Goal: Find specific page/section: Find specific page/section

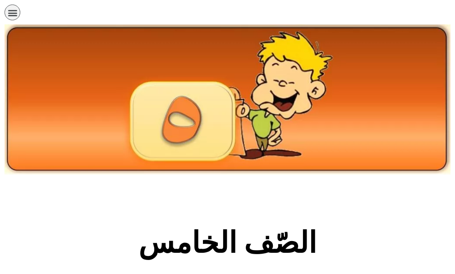
scroll to position [271, 0]
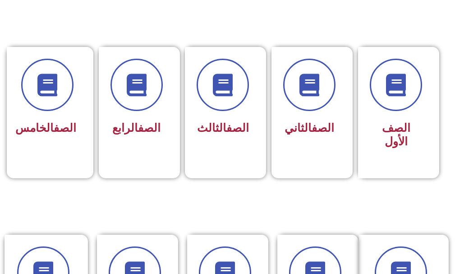
scroll to position [271, 0]
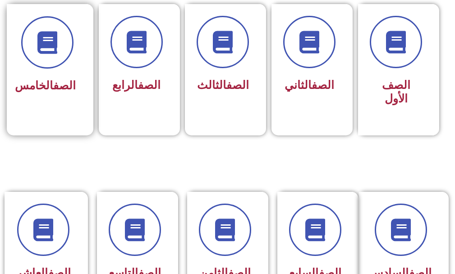
click at [48, 92] on span "الصف الخامس" at bounding box center [45, 85] width 61 height 13
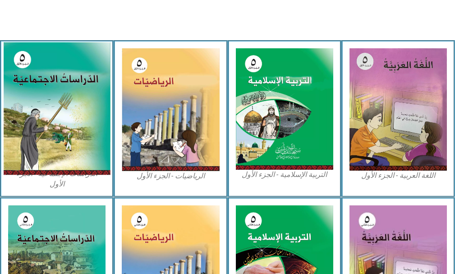
scroll to position [271, 0]
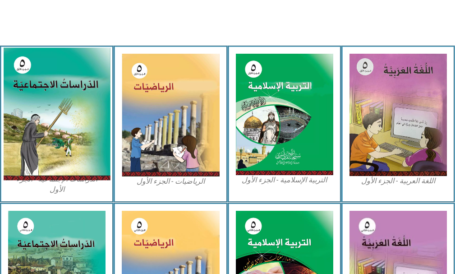
click at [28, 94] on img at bounding box center [56, 114] width 107 height 133
drag, startPoint x: 36, startPoint y: 120, endPoint x: 33, endPoint y: 116, distance: 4.9
click at [35, 119] on img at bounding box center [56, 114] width 107 height 133
click at [40, 137] on img at bounding box center [56, 114] width 107 height 133
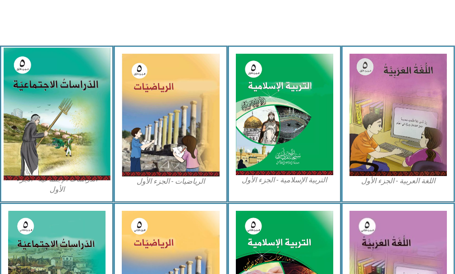
click at [40, 137] on img at bounding box center [56, 114] width 107 height 133
click at [39, 136] on img at bounding box center [56, 114] width 107 height 133
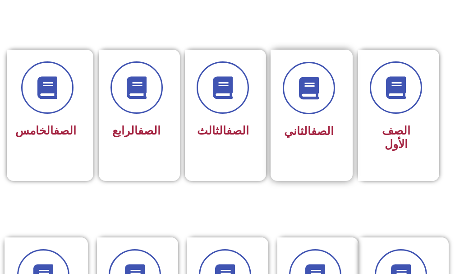
scroll to position [226, 0]
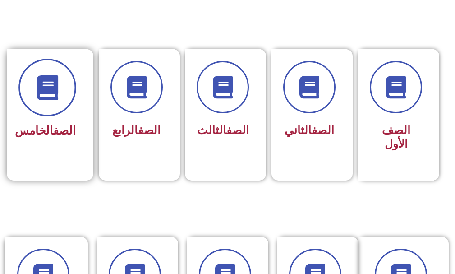
click at [35, 102] on span at bounding box center [48, 88] width 58 height 58
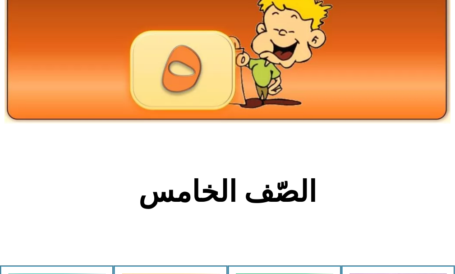
scroll to position [135, 0]
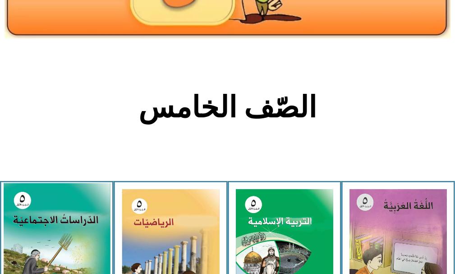
click at [64, 238] on img at bounding box center [56, 249] width 107 height 133
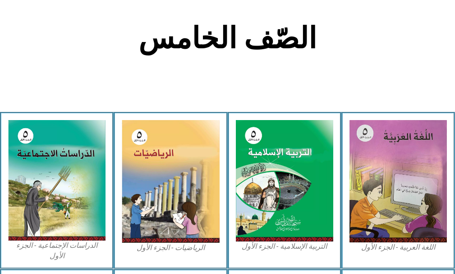
scroll to position [271, 0]
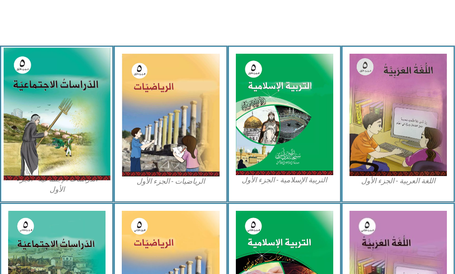
click at [42, 125] on img at bounding box center [56, 114] width 107 height 133
drag, startPoint x: 42, startPoint y: 125, endPoint x: 43, endPoint y: 117, distance: 8.1
click at [43, 124] on img at bounding box center [56, 114] width 107 height 133
click at [28, 135] on img at bounding box center [56, 114] width 107 height 133
click at [35, 128] on img at bounding box center [56, 114] width 107 height 133
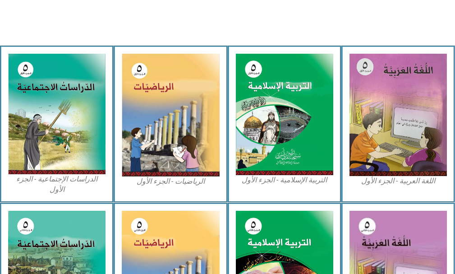
click at [0, 127] on div "الدراسات الإجتماعية - الجزء الأول​" at bounding box center [57, 124] width 114 height 157
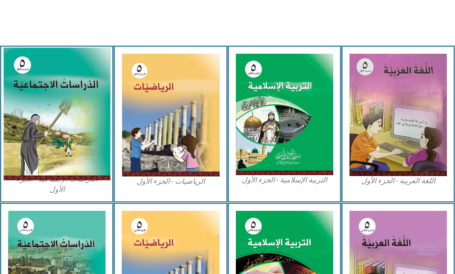
click at [64, 143] on img at bounding box center [56, 114] width 107 height 133
click at [55, 142] on img at bounding box center [56, 114] width 107 height 133
click at [55, 125] on img at bounding box center [56, 114] width 107 height 133
click at [56, 125] on img at bounding box center [56, 114] width 107 height 133
click at [88, 153] on img at bounding box center [56, 114] width 107 height 133
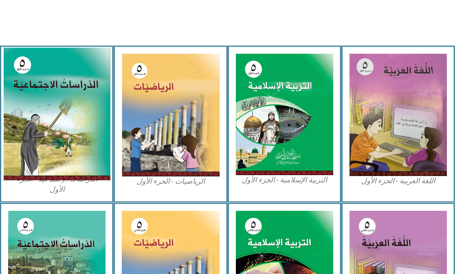
click at [88, 153] on img at bounding box center [56, 114] width 107 height 133
drag, startPoint x: 88, startPoint y: 153, endPoint x: 100, endPoint y: 145, distance: 14.3
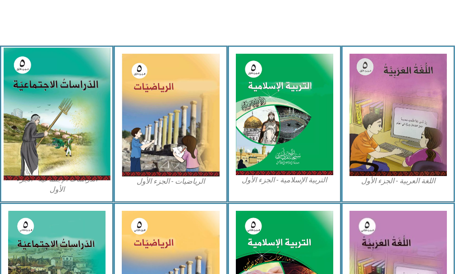
click at [90, 151] on img at bounding box center [56, 114] width 107 height 133
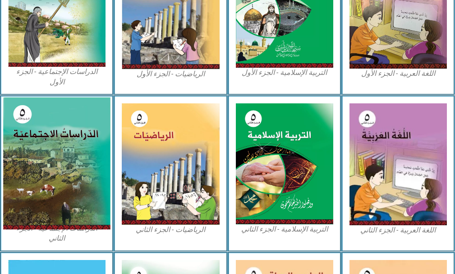
scroll to position [406, 0]
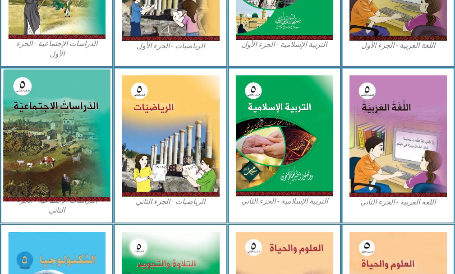
click at [37, 141] on img at bounding box center [56, 136] width 107 height 132
click at [37, 140] on img at bounding box center [56, 136] width 107 height 132
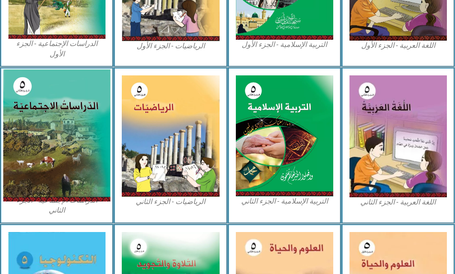
click at [32, 138] on img at bounding box center [56, 136] width 107 height 132
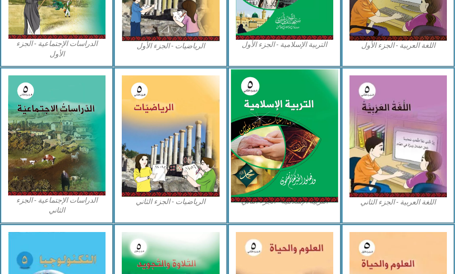
drag, startPoint x: 163, startPoint y: 91, endPoint x: 237, endPoint y: 98, distance: 73.9
click at [164, 91] on img at bounding box center [170, 135] width 97 height 121
drag, startPoint x: 285, startPoint y: 98, endPoint x: 302, endPoint y: 94, distance: 17.5
click at [285, 98] on img at bounding box center [284, 136] width 107 height 133
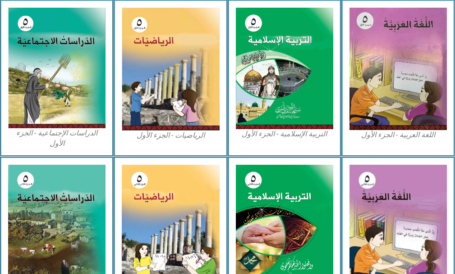
scroll to position [316, 0]
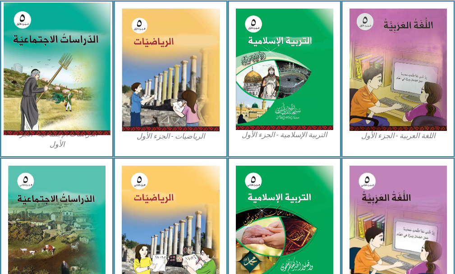
drag, startPoint x: 0, startPoint y: 66, endPoint x: 20, endPoint y: 62, distance: 20.3
click at [9, 66] on div "الدراسات الإجتماعية - الجزء الأول​" at bounding box center [57, 78] width 114 height 157
click at [29, 59] on img at bounding box center [56, 69] width 107 height 133
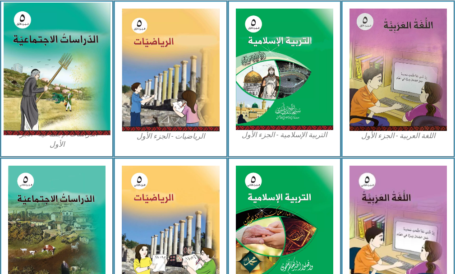
click at [29, 59] on img at bounding box center [56, 69] width 107 height 133
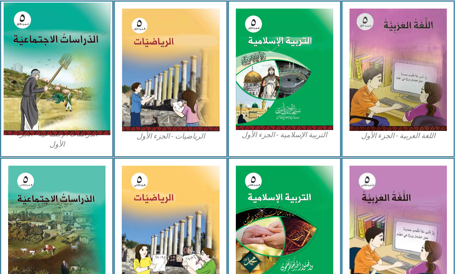
click at [31, 59] on img at bounding box center [56, 69] width 107 height 133
click at [33, 58] on img at bounding box center [56, 69] width 107 height 133
click at [46, 58] on img at bounding box center [56, 69] width 107 height 133
click at [46, 59] on img at bounding box center [56, 69] width 107 height 133
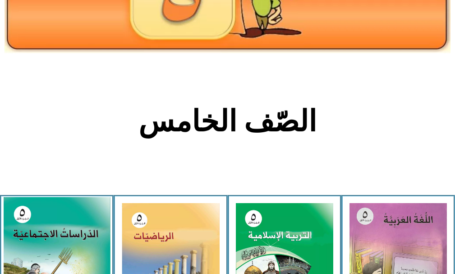
scroll to position [225, 0]
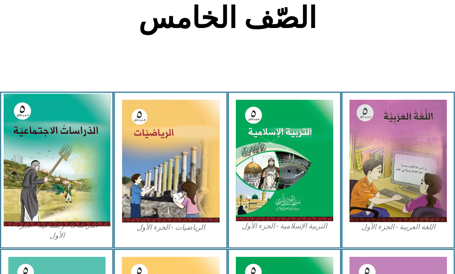
click at [82, 179] on img at bounding box center [56, 160] width 107 height 133
click at [59, 158] on img at bounding box center [56, 160] width 107 height 133
click at [59, 157] on img at bounding box center [56, 160] width 107 height 133
drag, startPoint x: 59, startPoint y: 157, endPoint x: 49, endPoint y: 153, distance: 10.6
click at [58, 157] on img at bounding box center [56, 160] width 107 height 133
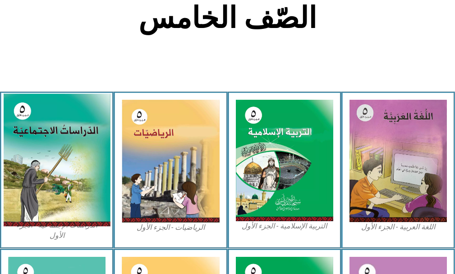
click at [81, 176] on img at bounding box center [56, 160] width 107 height 133
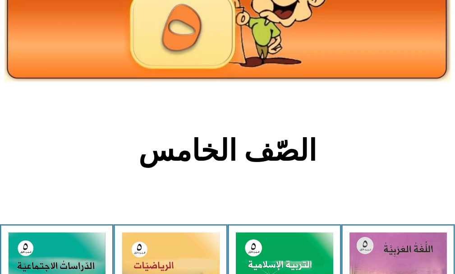
scroll to position [89, 0]
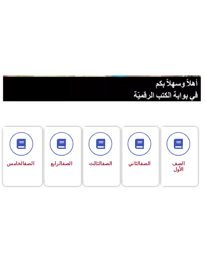
scroll to position [181, 0]
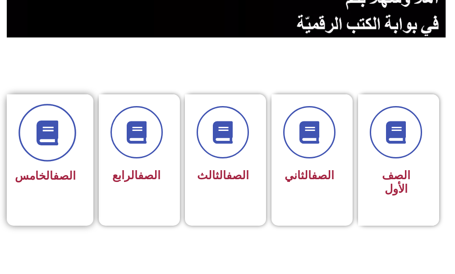
click at [52, 148] on span at bounding box center [48, 133] width 58 height 58
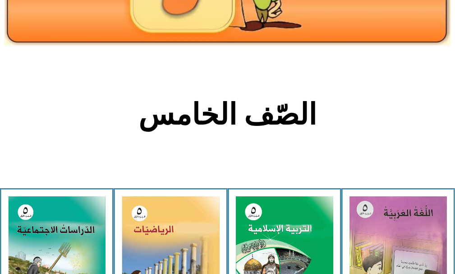
scroll to position [135, 0]
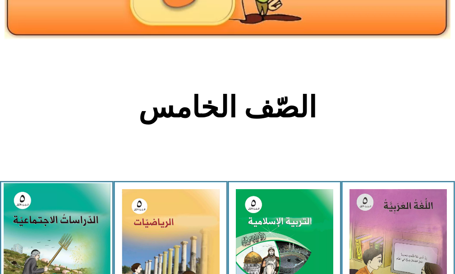
click at [56, 253] on img at bounding box center [56, 249] width 107 height 133
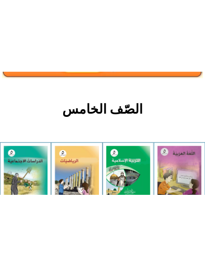
scroll to position [181, 0]
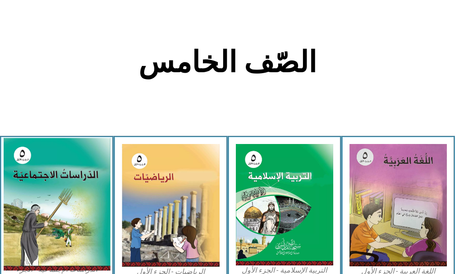
click at [24, 212] on img at bounding box center [56, 204] width 107 height 133
click at [33, 226] on img at bounding box center [56, 204] width 107 height 133
click at [37, 237] on img at bounding box center [56, 204] width 107 height 133
drag, startPoint x: 37, startPoint y: 237, endPoint x: 36, endPoint y: 246, distance: 8.3
click at [36, 245] on img at bounding box center [56, 204] width 107 height 133
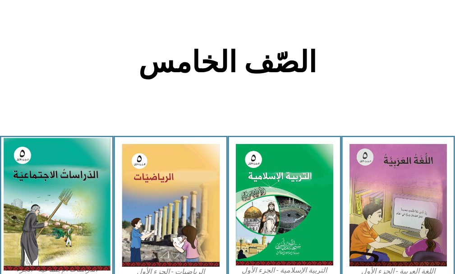
drag, startPoint x: 53, startPoint y: 209, endPoint x: 52, endPoint y: 213, distance: 5.1
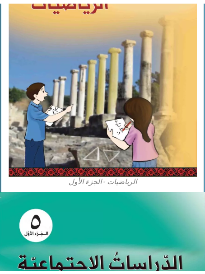
scroll to position [767, 0]
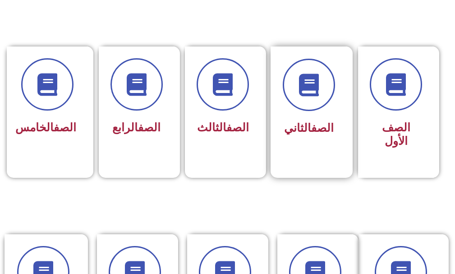
scroll to position [271, 0]
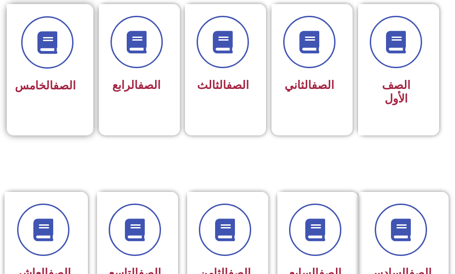
click at [19, 123] on div "الصف الخامس" at bounding box center [47, 63] width 81 height 119
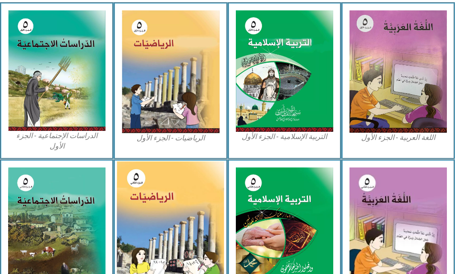
scroll to position [316, 0]
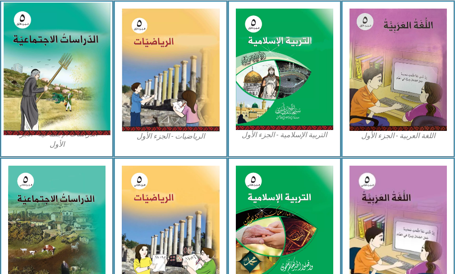
click at [56, 79] on img at bounding box center [56, 69] width 107 height 133
click at [53, 92] on img at bounding box center [56, 69] width 107 height 133
drag, startPoint x: 53, startPoint y: 92, endPoint x: 53, endPoint y: 70, distance: 21.7
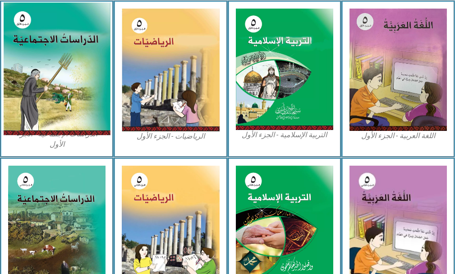
click at [53, 71] on img at bounding box center [56, 69] width 107 height 133
click at [57, 87] on img at bounding box center [56, 69] width 107 height 133
drag, startPoint x: 56, startPoint y: 88, endPoint x: 61, endPoint y: 96, distance: 9.1
click at [61, 96] on img at bounding box center [56, 69] width 107 height 133
drag, startPoint x: 159, startPoint y: 139, endPoint x: 33, endPoint y: 63, distance: 146.8
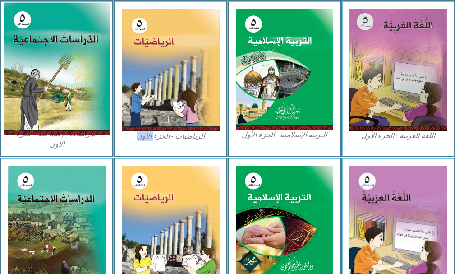
click at [42, 67] on div "اللغة العربية - الجزء الأول​ التربية [DEMOGRAPHIC_DATA] - الجزء الأول الرياضيات…" at bounding box center [227, 78] width 455 height 157
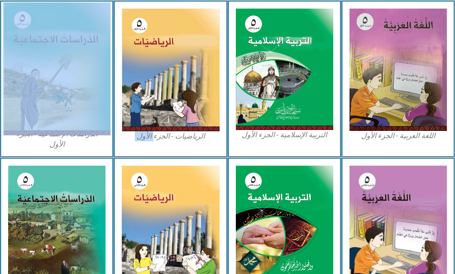
click at [47, 108] on img at bounding box center [56, 69] width 107 height 133
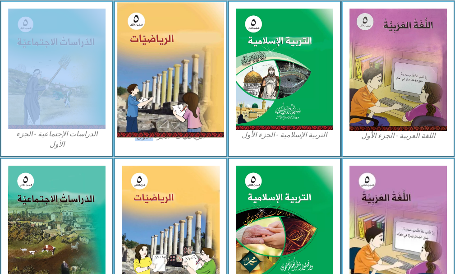
drag, startPoint x: 141, startPoint y: 100, endPoint x: 149, endPoint y: 92, distance: 11.8
click at [141, 98] on img at bounding box center [170, 70] width 107 height 135
click at [176, 72] on img at bounding box center [170, 70] width 107 height 135
drag, startPoint x: 176, startPoint y: 71, endPoint x: 181, endPoint y: 74, distance: 4.6
click at [178, 71] on img at bounding box center [170, 70] width 107 height 135
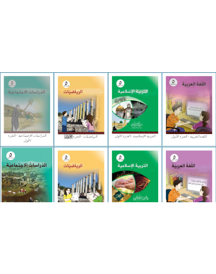
scroll to position [295, 0]
